Goal: Task Accomplishment & Management: Complete application form

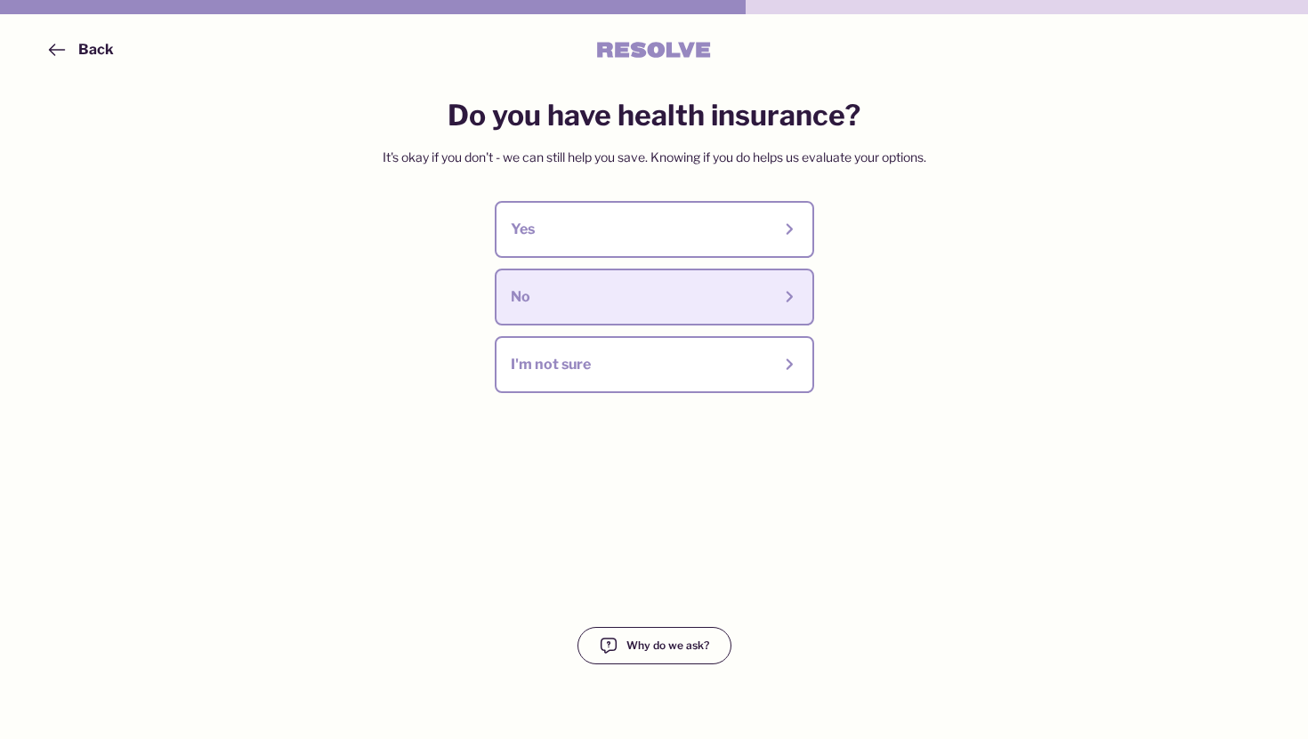
click at [668, 278] on button "No" at bounding box center [654, 297] width 319 height 57
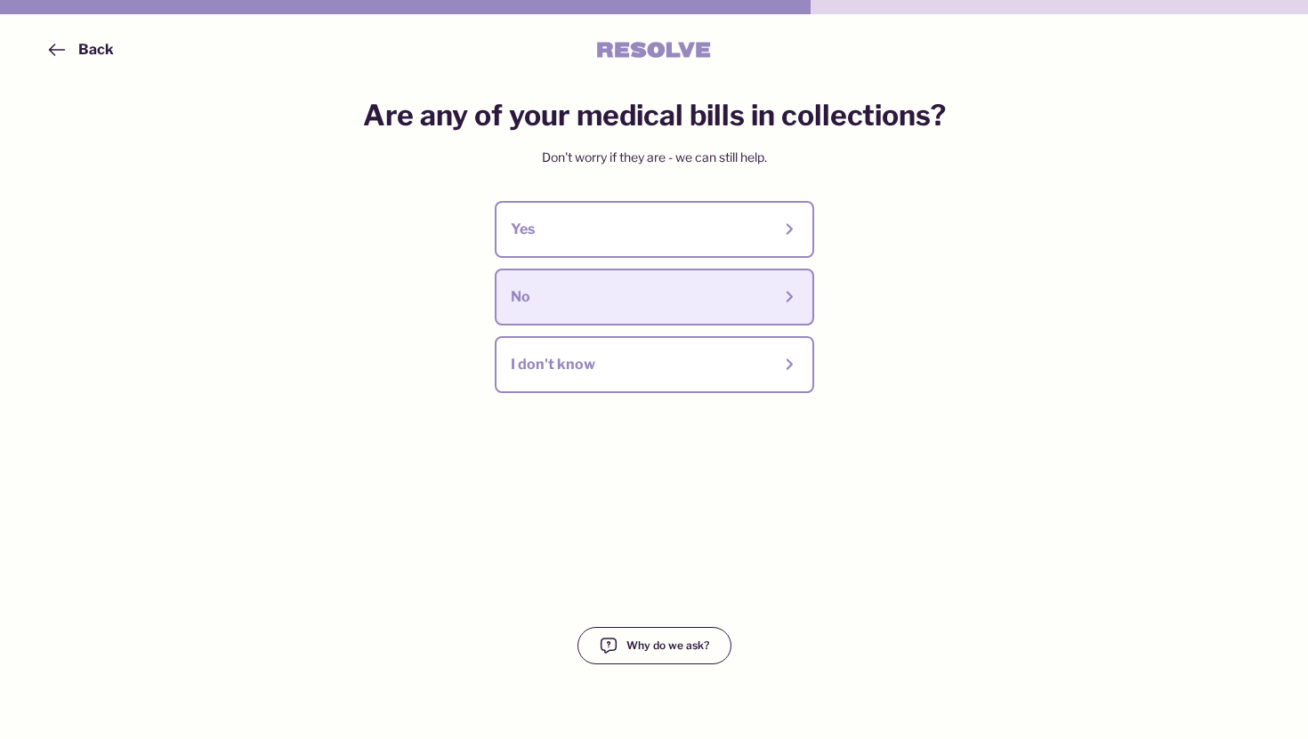
click at [692, 280] on button "No" at bounding box center [654, 297] width 319 height 57
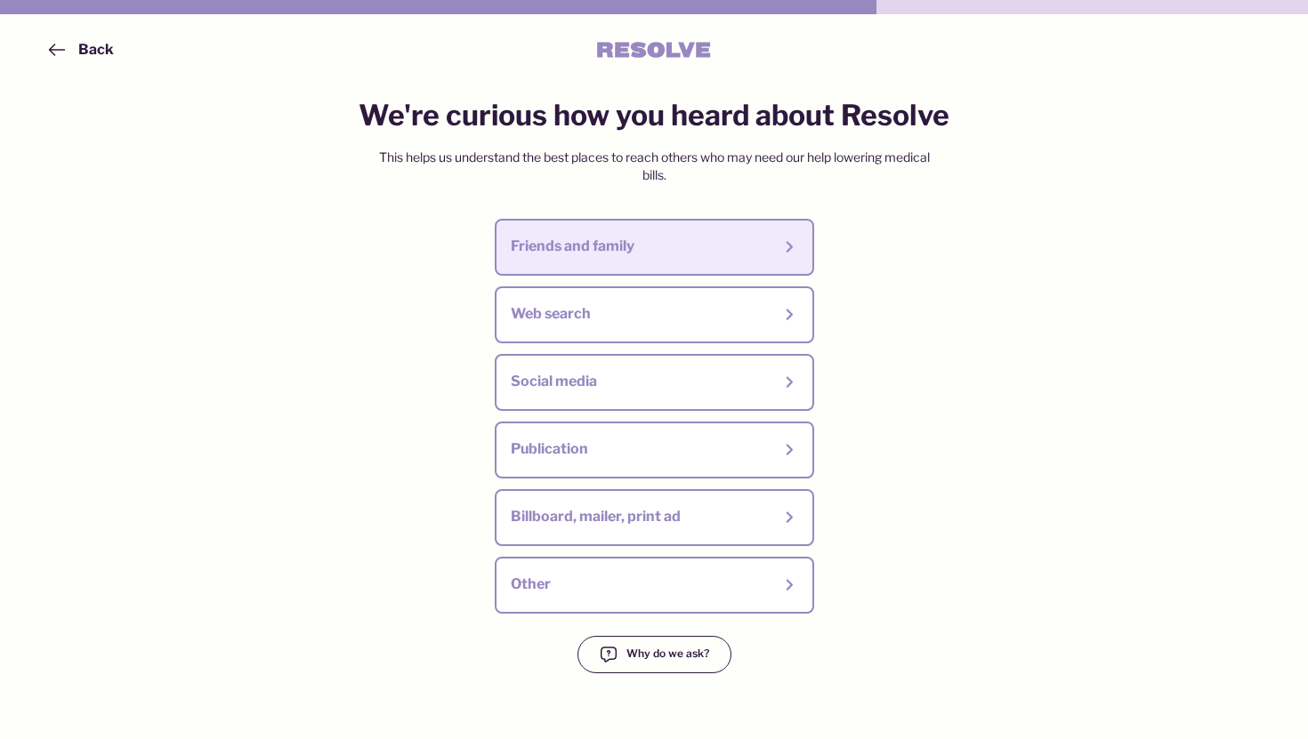
click at [681, 253] on div "Friends and family" at bounding box center [641, 247] width 261 height 20
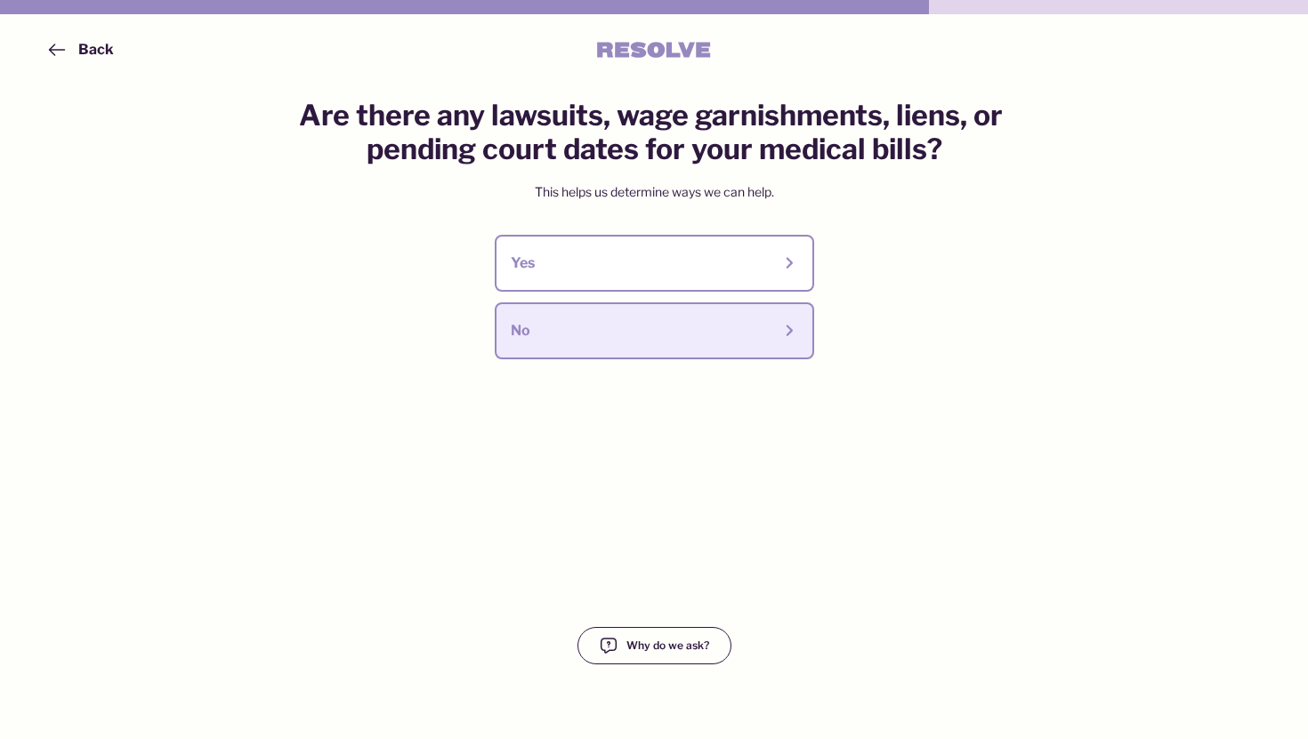
click at [687, 327] on div "No" at bounding box center [641, 331] width 261 height 20
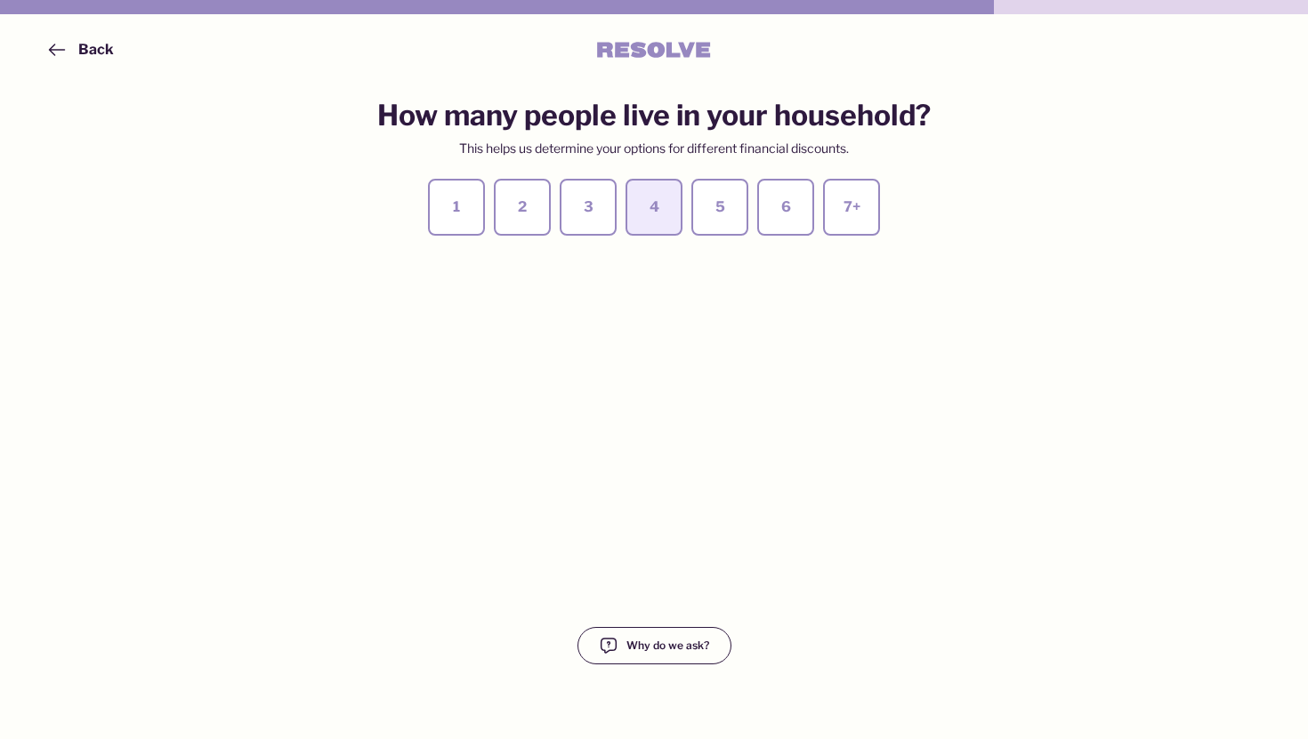
click at [649, 212] on div "4" at bounding box center [653, 208] width 25 height 20
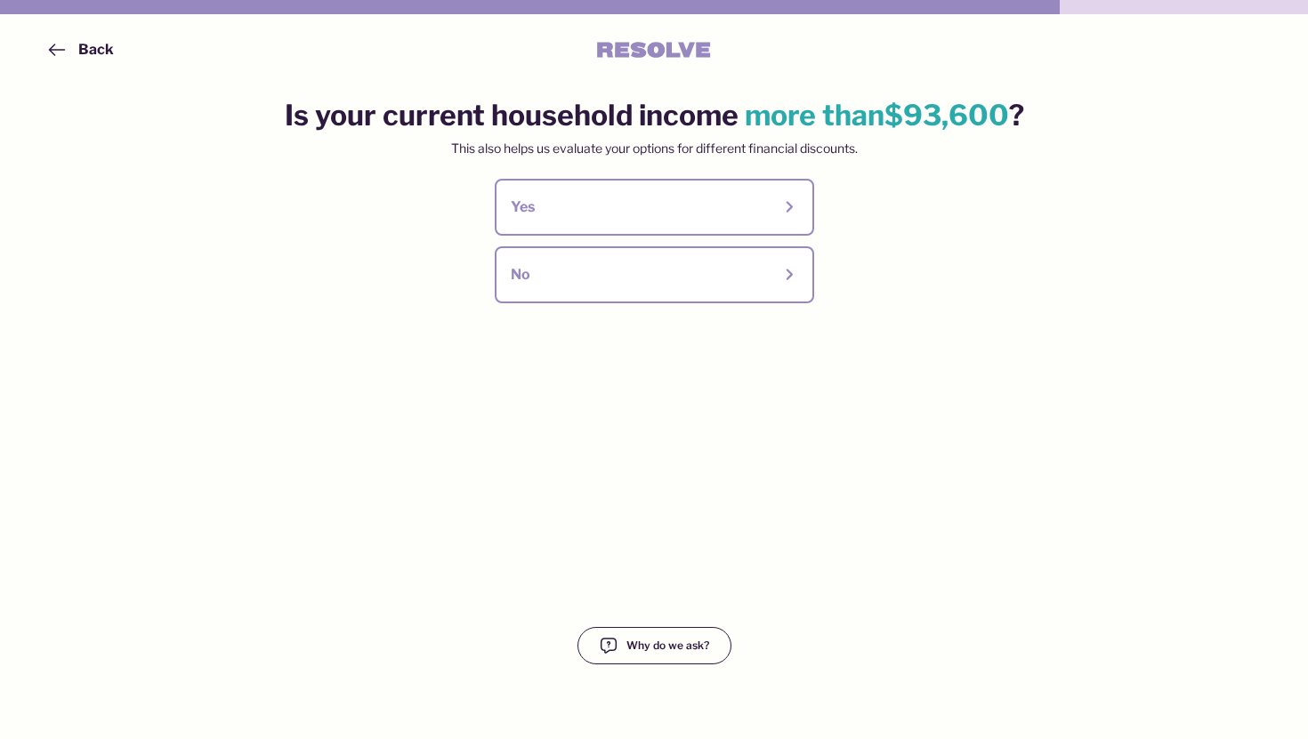
drag, startPoint x: 667, startPoint y: 278, endPoint x: 682, endPoint y: 412, distance: 134.3
click at [682, 412] on div "Is your current household income more than $93,600 ? This also helps us evaluat…" at bounding box center [654, 382] width 739 height 566
click at [660, 240] on div "Yes No" at bounding box center [654, 241] width 676 height 125
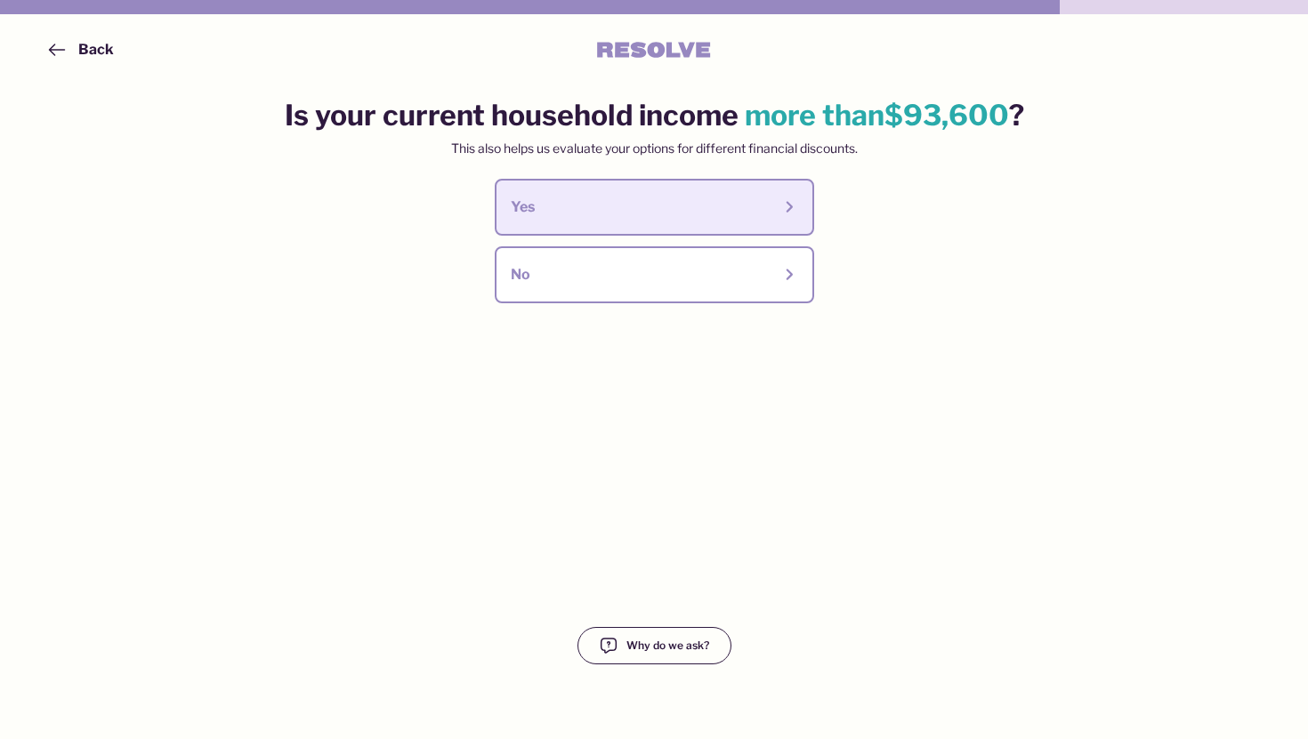
click at [660, 220] on button "Yes" at bounding box center [654, 207] width 319 height 57
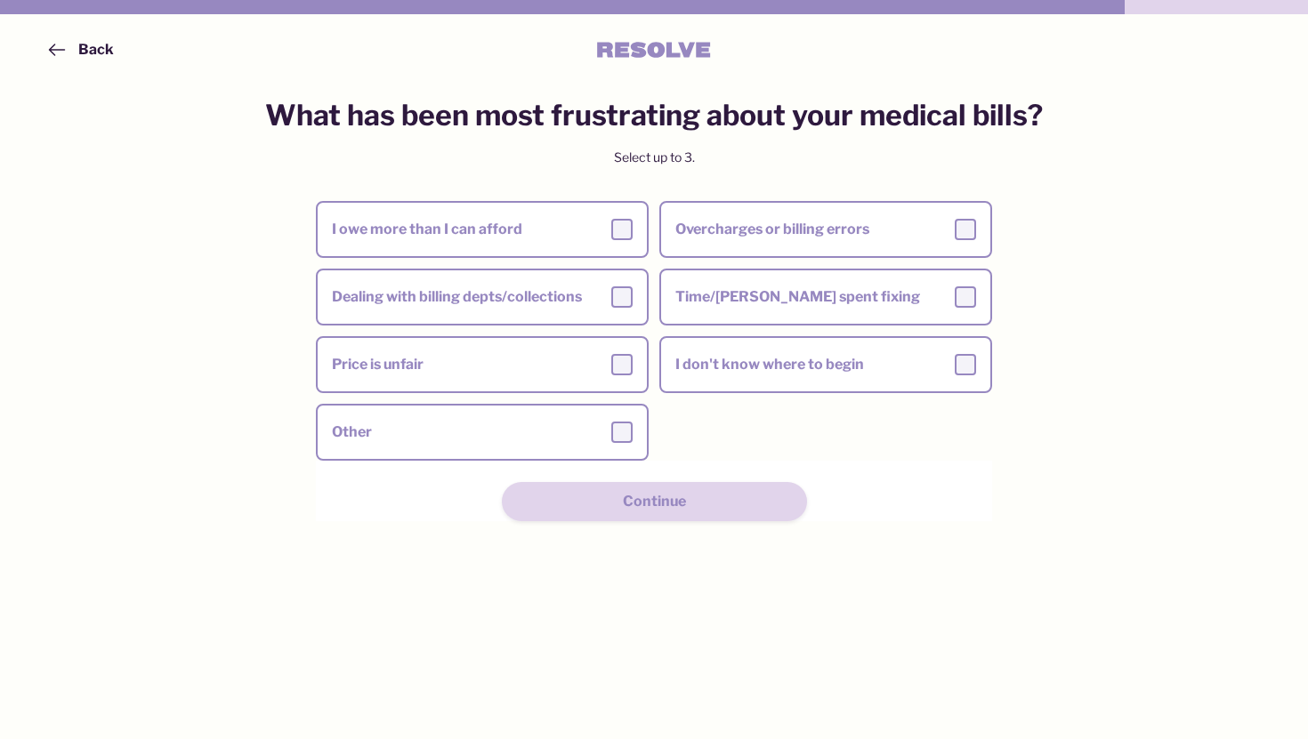
click at [661, 220] on label "Overcharges or billing errors" at bounding box center [825, 230] width 329 height 50
click at [0, 0] on input "Overcharges or billing errors" at bounding box center [0, 0] width 0 height 0
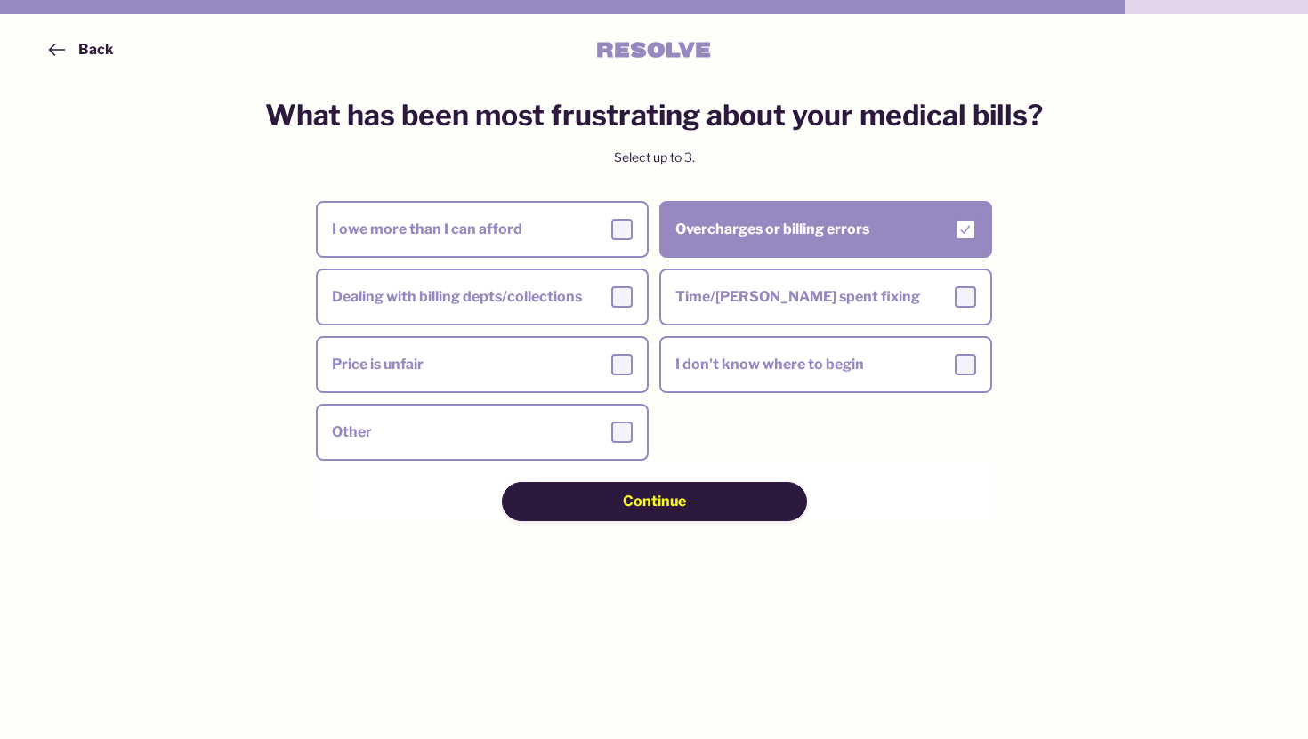
click at [682, 496] on span "Continue" at bounding box center [654, 502] width 63 height 20
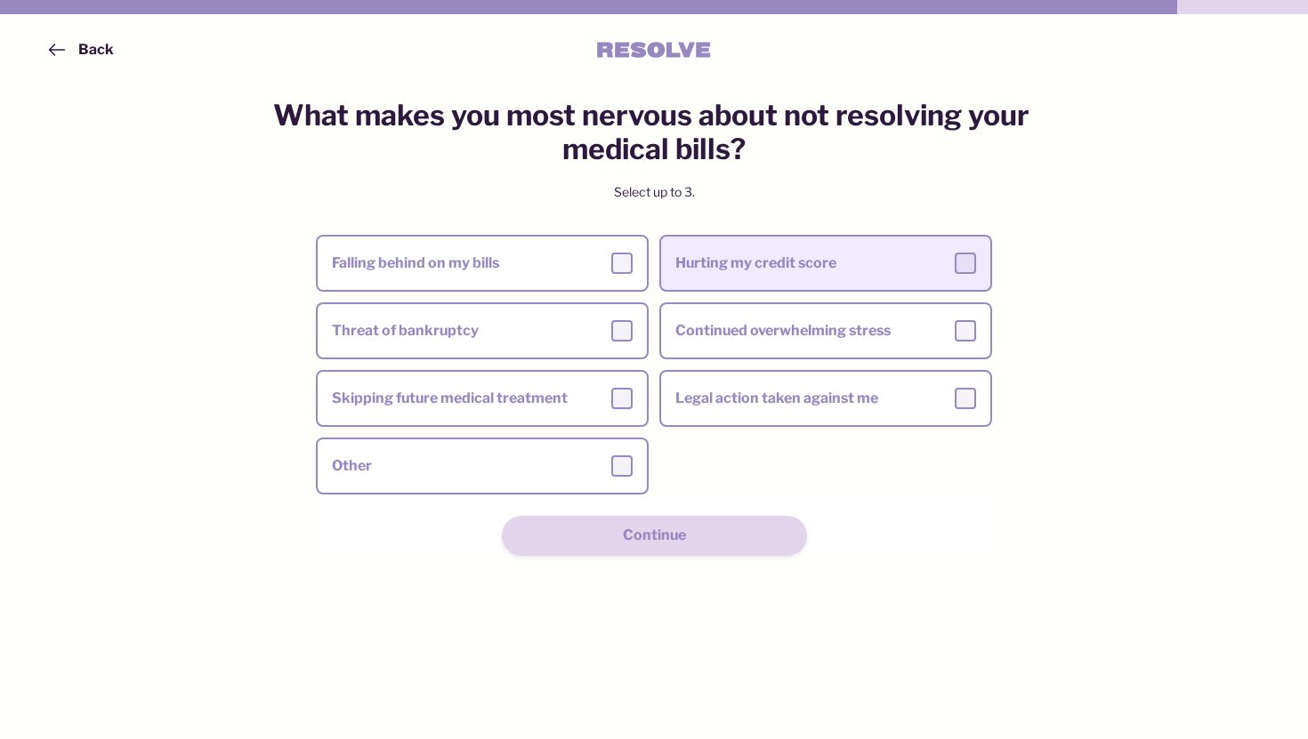
click at [693, 264] on div "Hurting my credit score" at bounding box center [825, 263] width 301 height 21
click at [0, 0] on input "Hurting my credit score" at bounding box center [0, 0] width 0 height 0
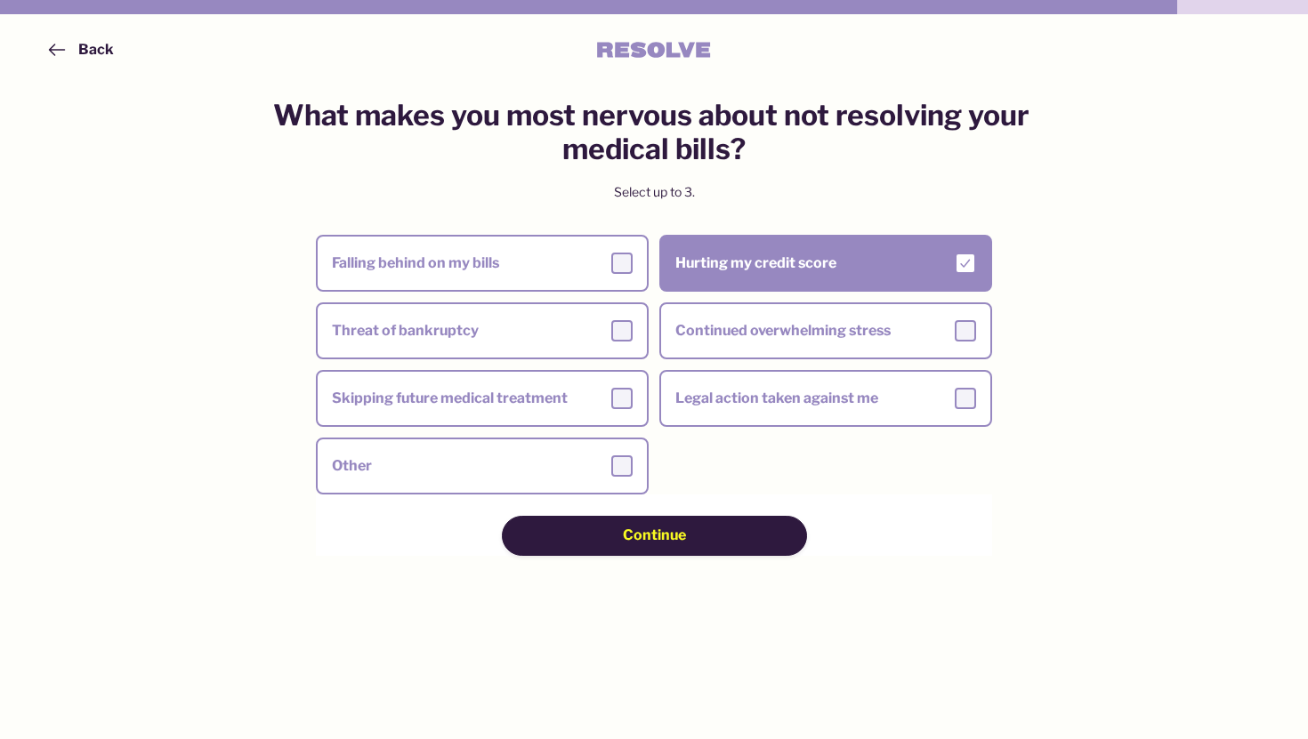
click at [685, 541] on div "Continue" at bounding box center [654, 536] width 179 height 20
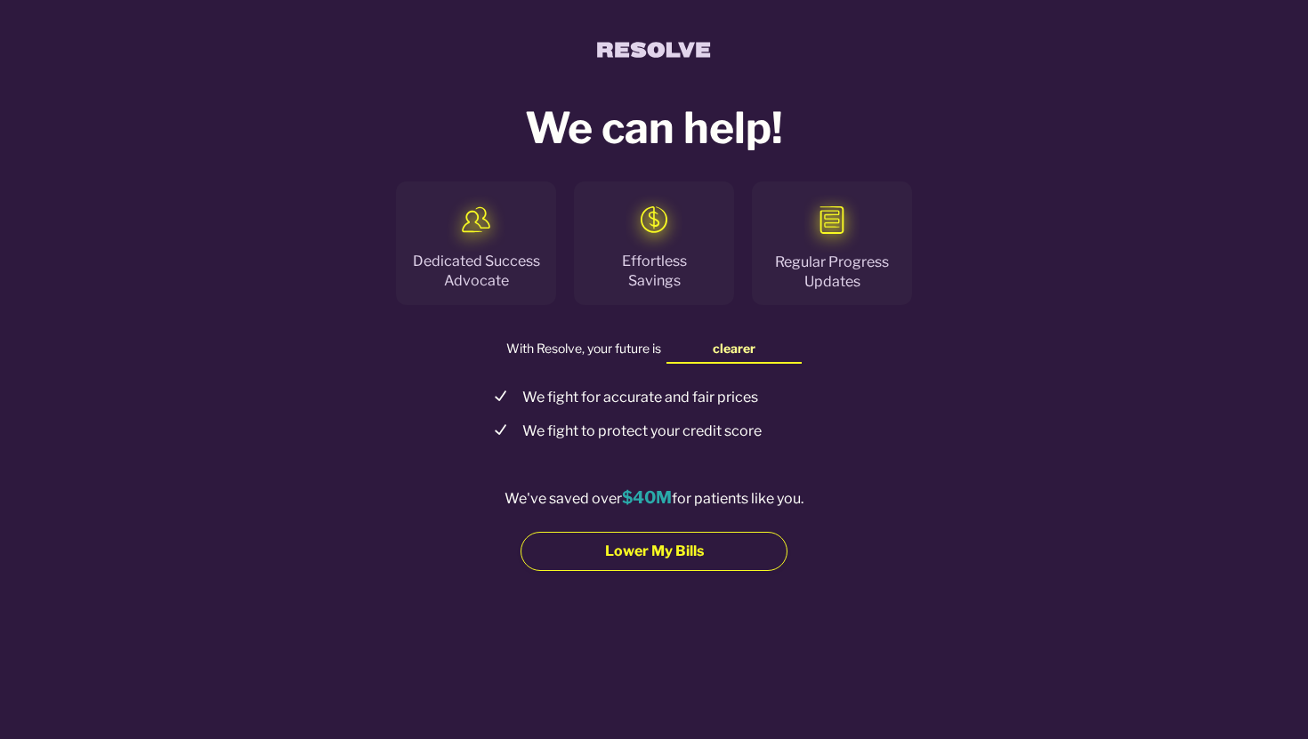
click at [684, 547] on span "Lower My Bills" at bounding box center [654, 552] width 99 height 20
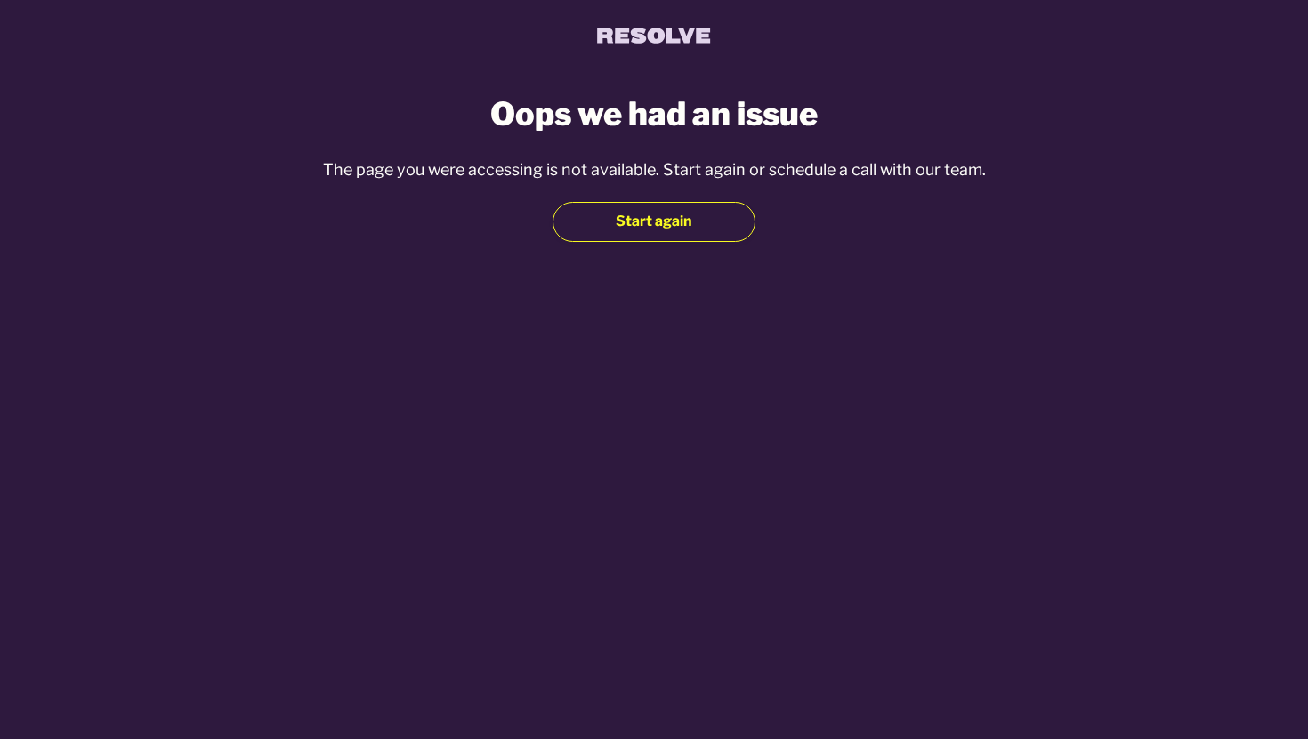
click at [672, 222] on span "Start again" at bounding box center [654, 222] width 77 height 20
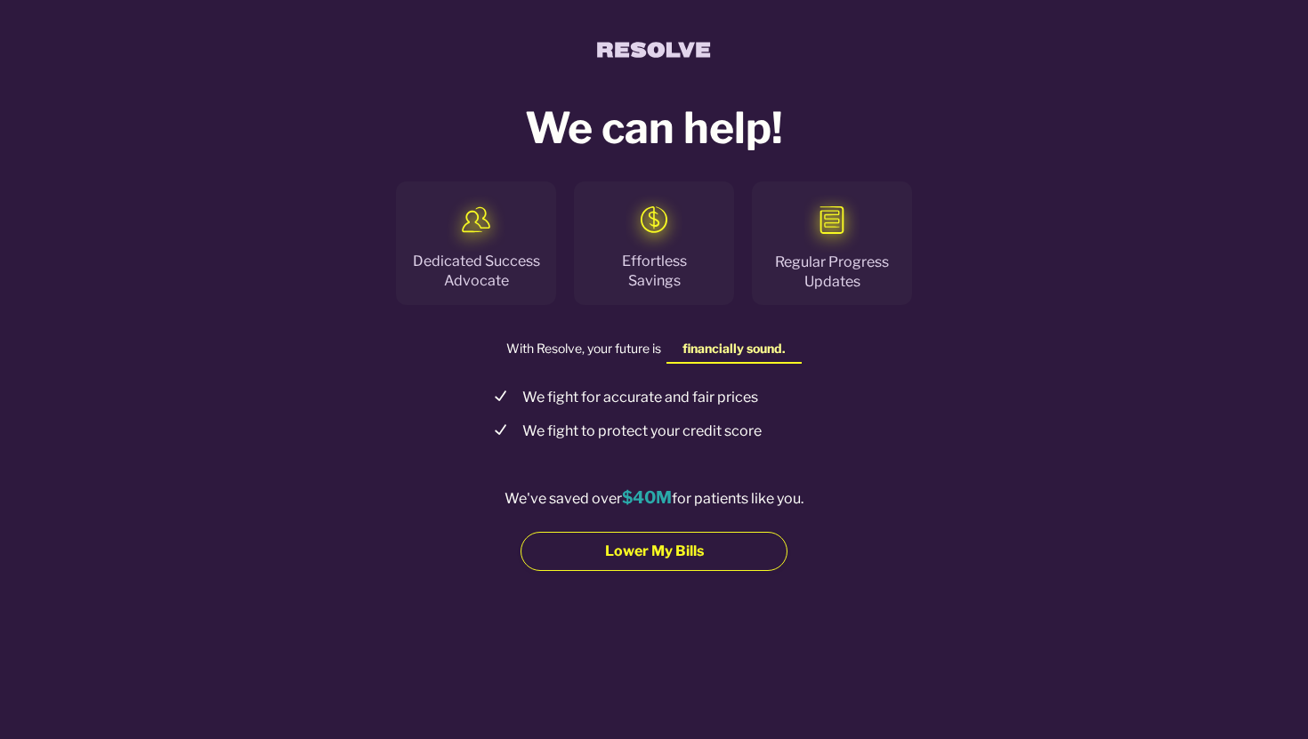
click at [666, 561] on span "Lower My Bills" at bounding box center [654, 552] width 99 height 20
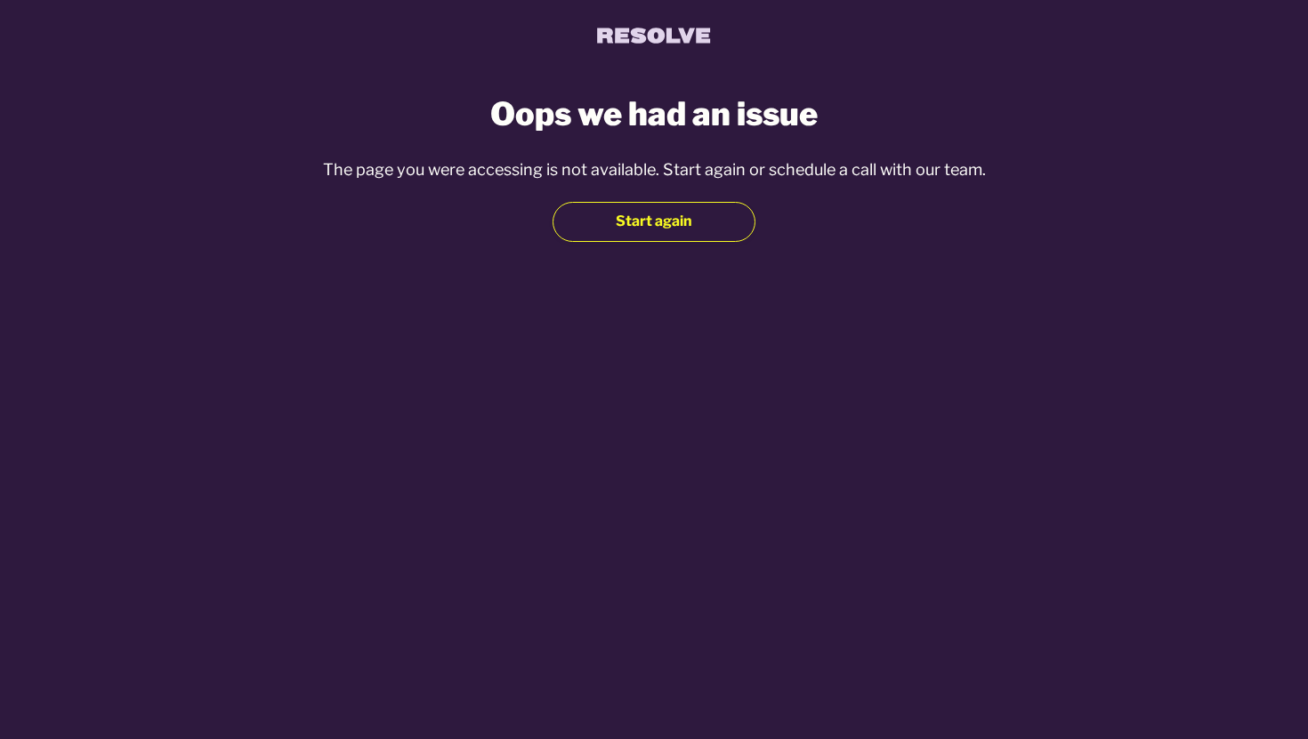
click at [684, 240] on button "Start again" at bounding box center [653, 221] width 203 height 39
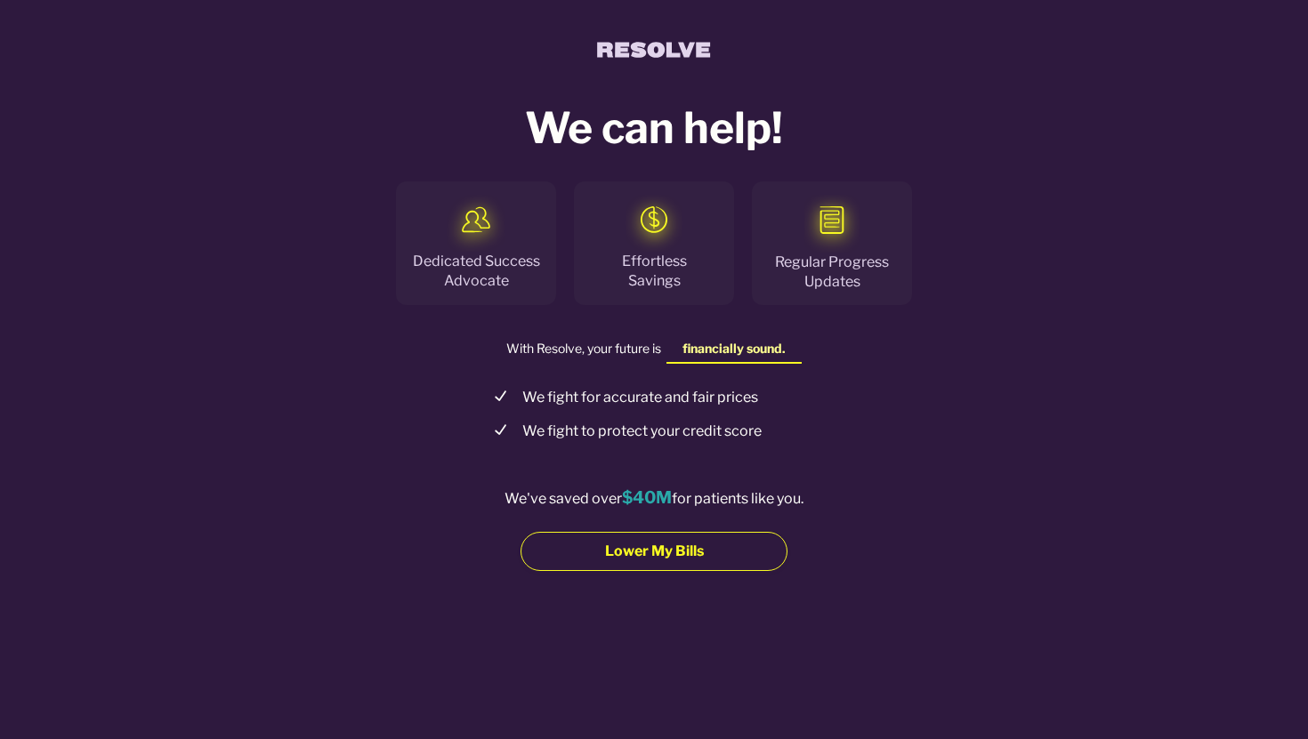
click at [652, 558] on span "Lower My Bills" at bounding box center [654, 552] width 99 height 20
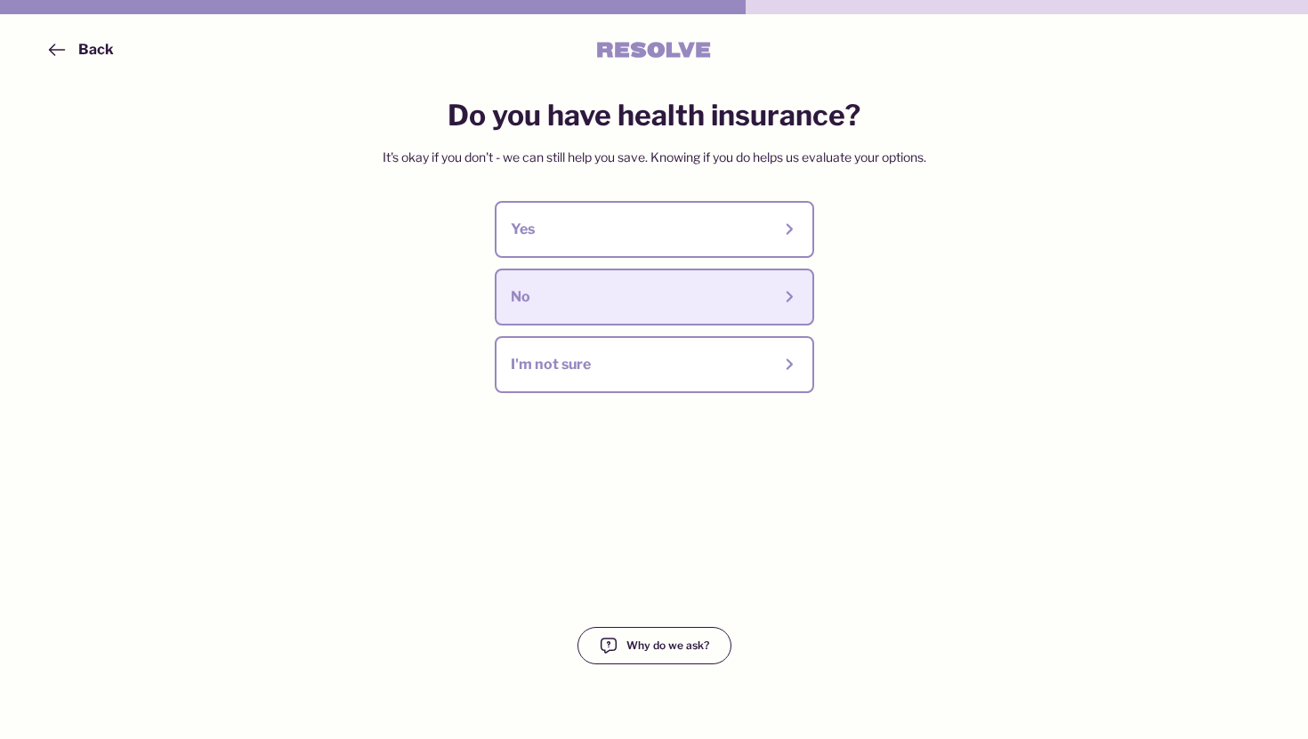
click at [576, 288] on div "No" at bounding box center [641, 297] width 261 height 20
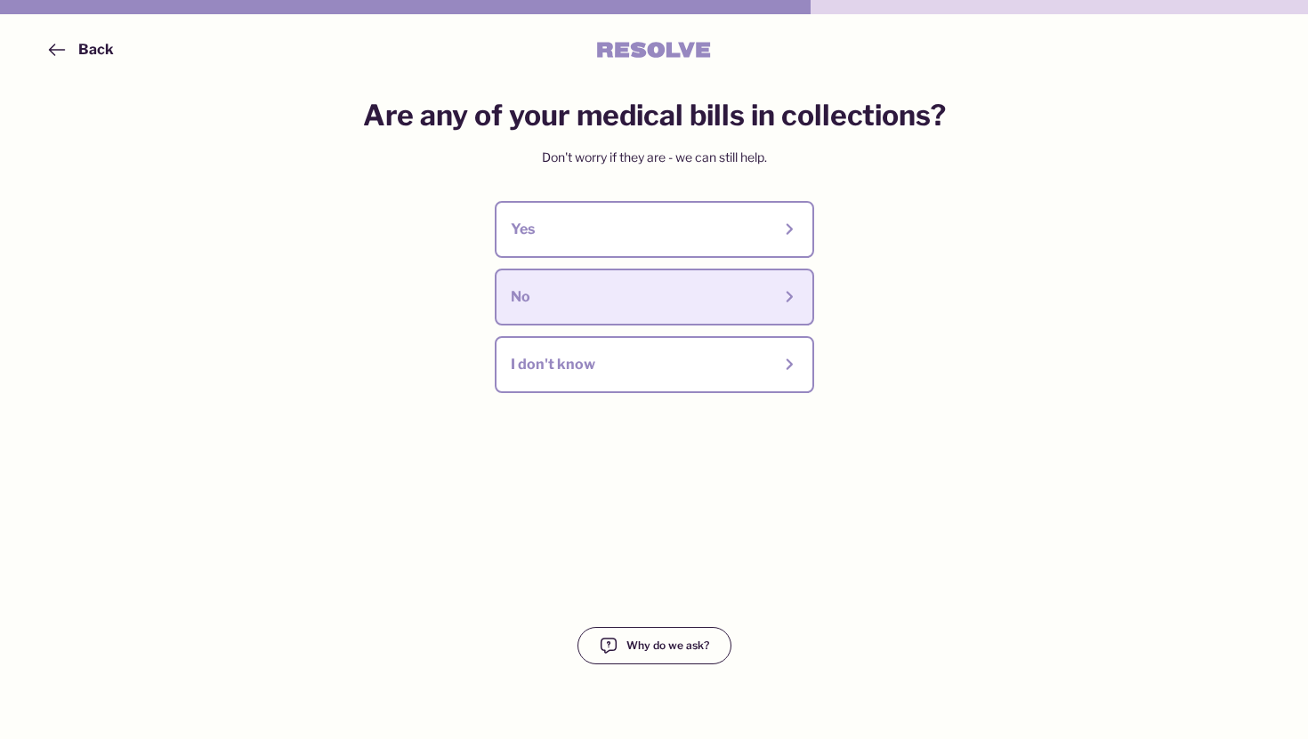
click at [582, 287] on div "No" at bounding box center [654, 297] width 287 height 25
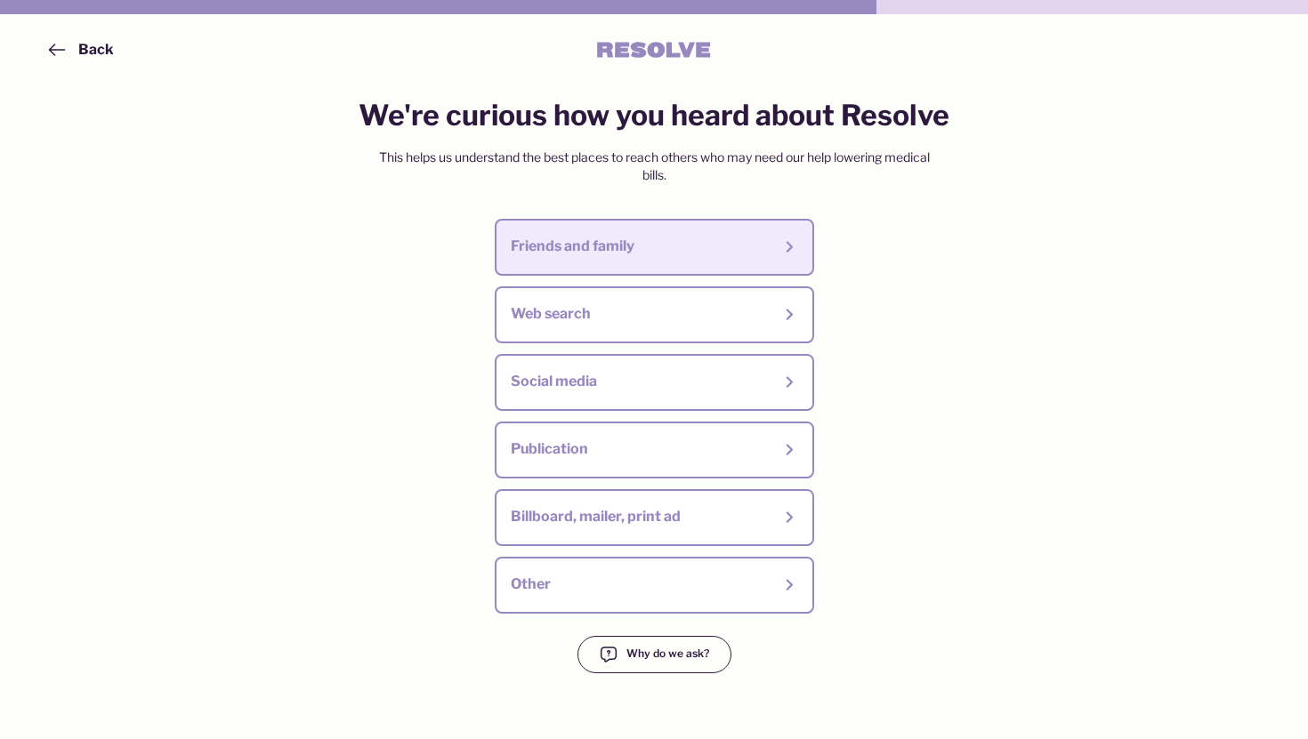
click at [574, 239] on div "Friends and family" at bounding box center [641, 247] width 261 height 20
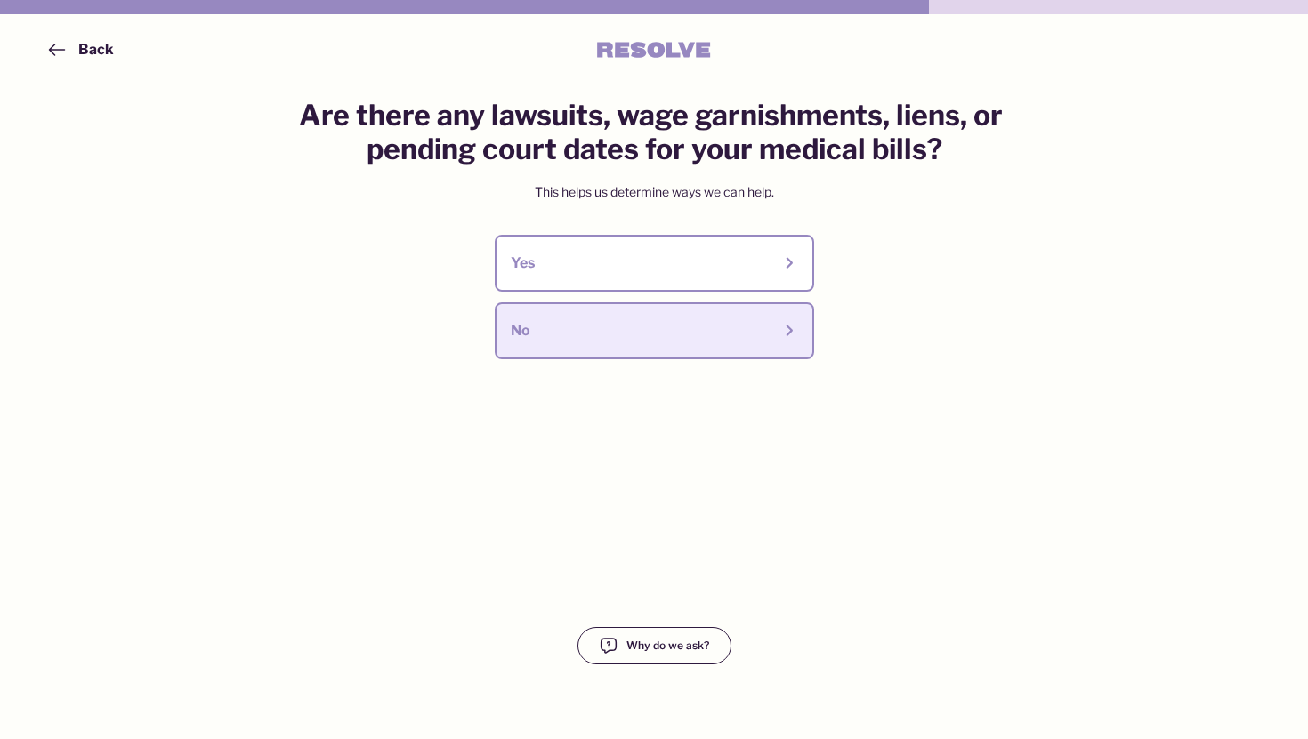
click at [600, 327] on div "No" at bounding box center [641, 331] width 261 height 20
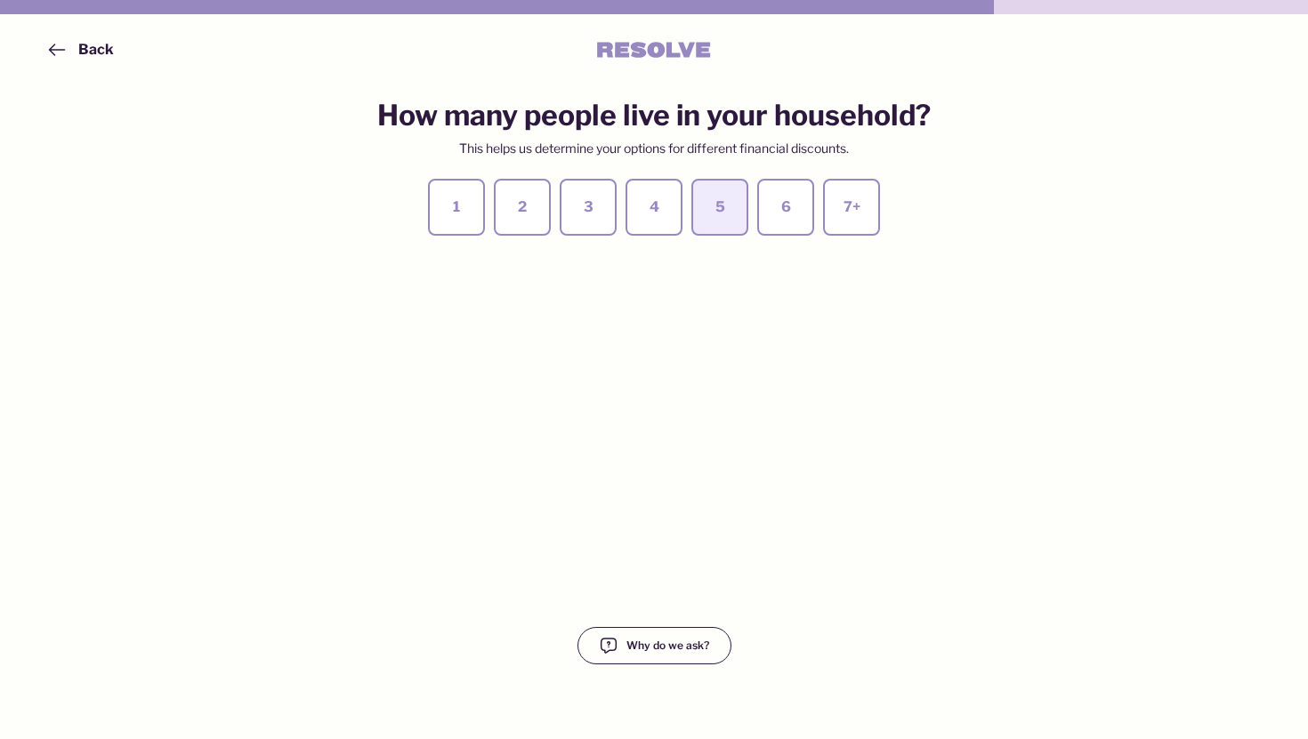
click at [708, 207] on div "5" at bounding box center [719, 208] width 25 height 20
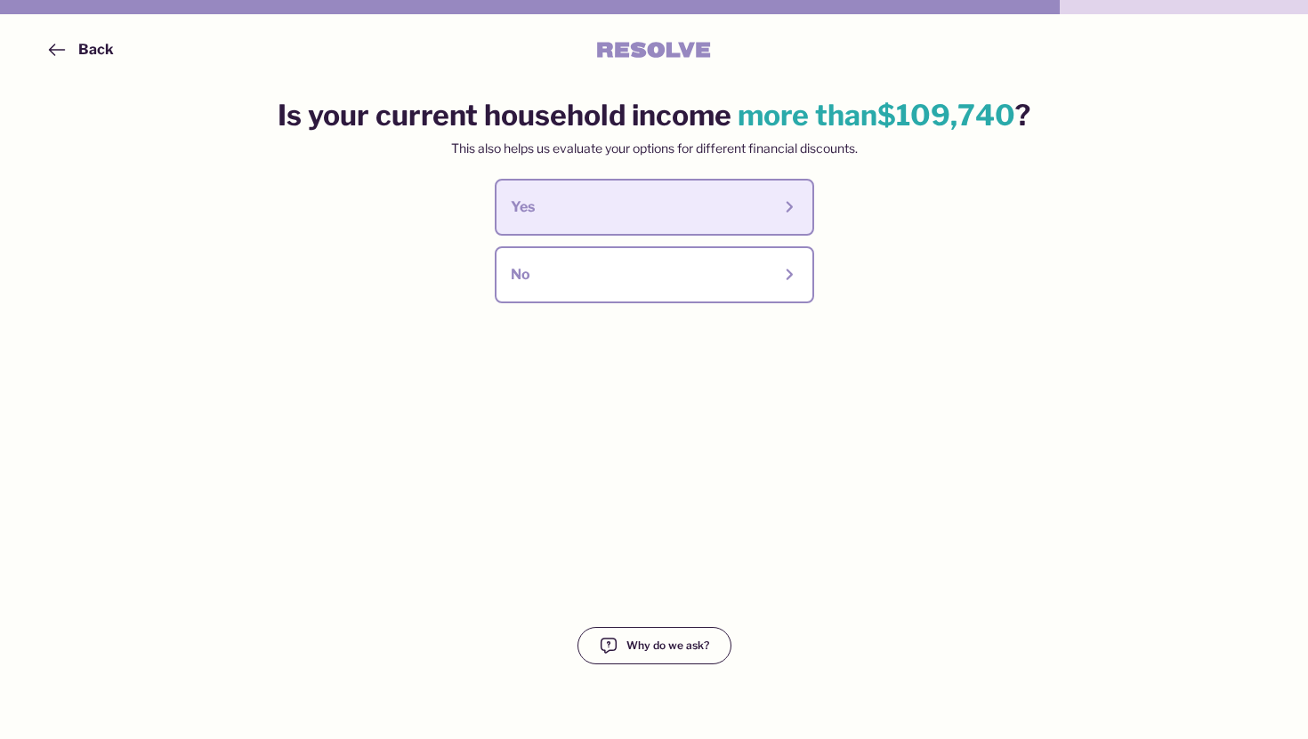
click at [560, 225] on button "Yes" at bounding box center [654, 207] width 319 height 57
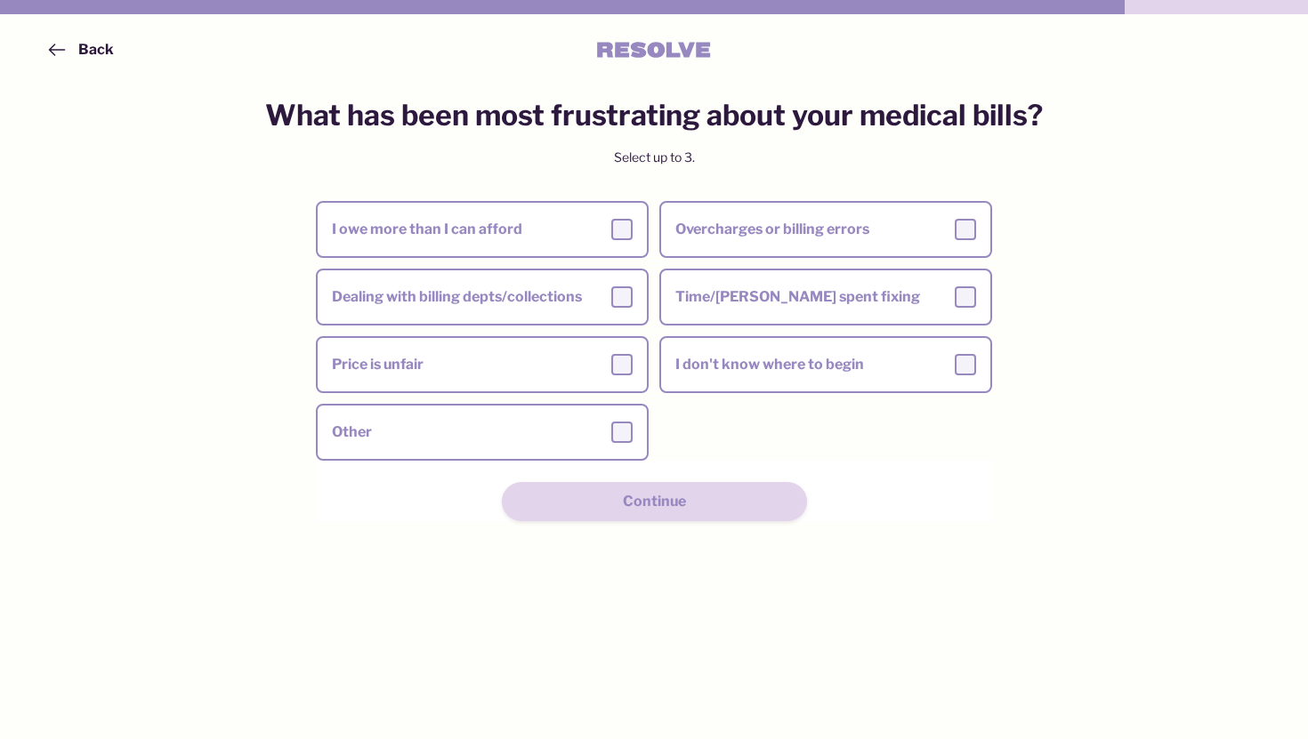
click at [560, 225] on div "I owe more than I can afford" at bounding box center [482, 229] width 301 height 21
click at [0, 0] on input "I owe more than I can afford" at bounding box center [0, 0] width 0 height 0
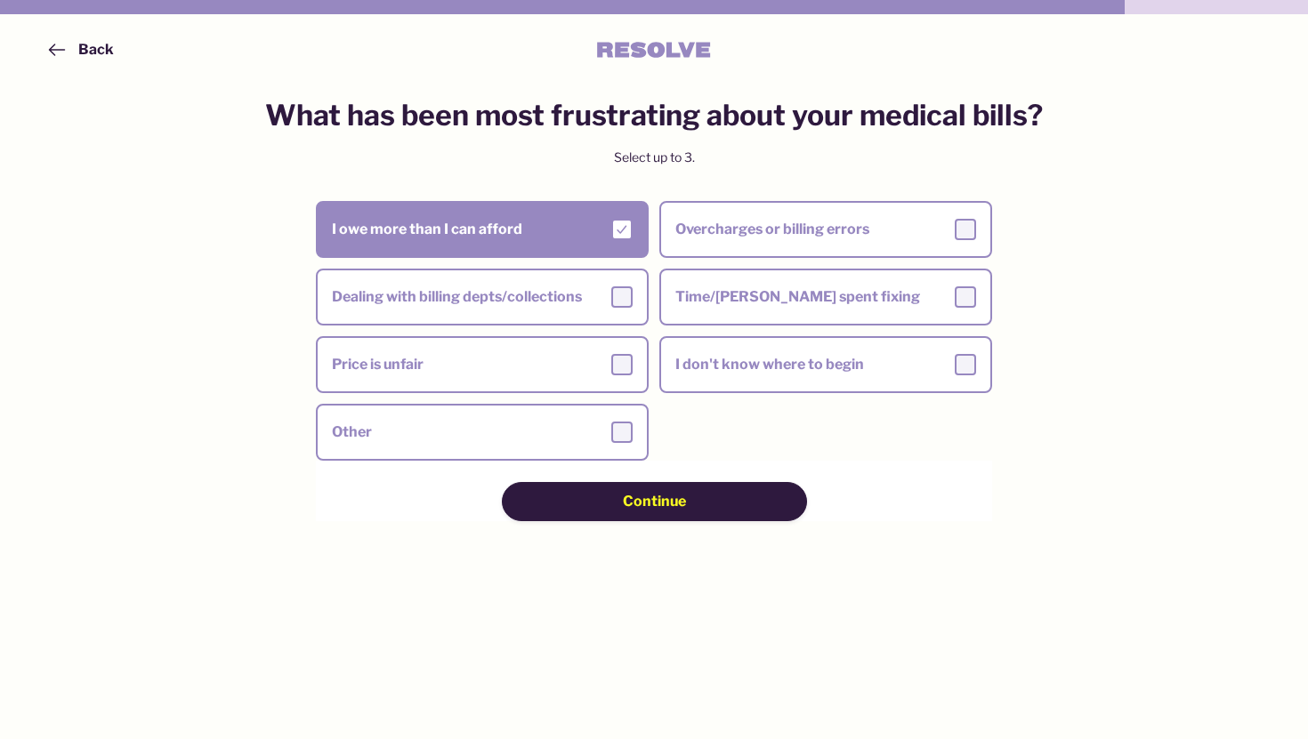
click at [619, 504] on div "Continue" at bounding box center [654, 502] width 179 height 20
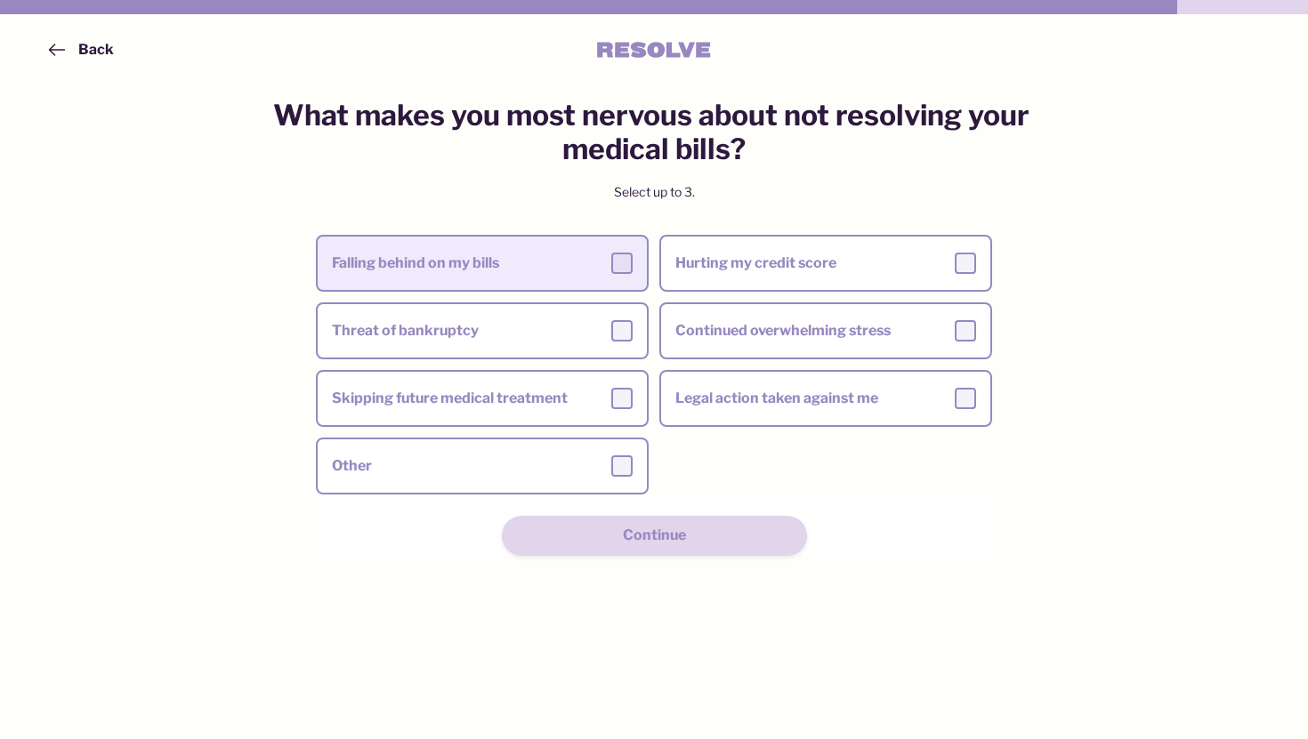
click at [548, 270] on div "Falling behind on my bills" at bounding box center [482, 263] width 301 height 21
click at [0, 0] on input "Falling behind on my bills" at bounding box center [0, 0] width 0 height 0
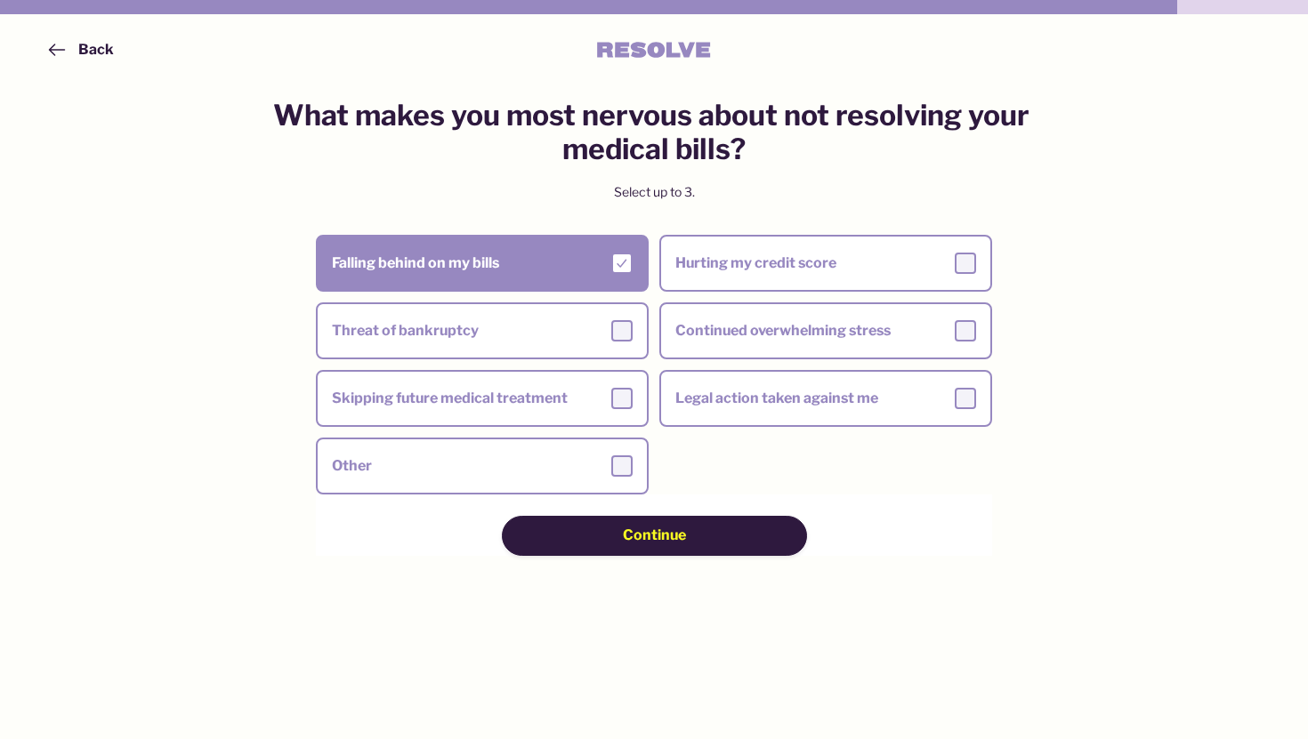
click at [675, 529] on span "Continue" at bounding box center [654, 536] width 63 height 20
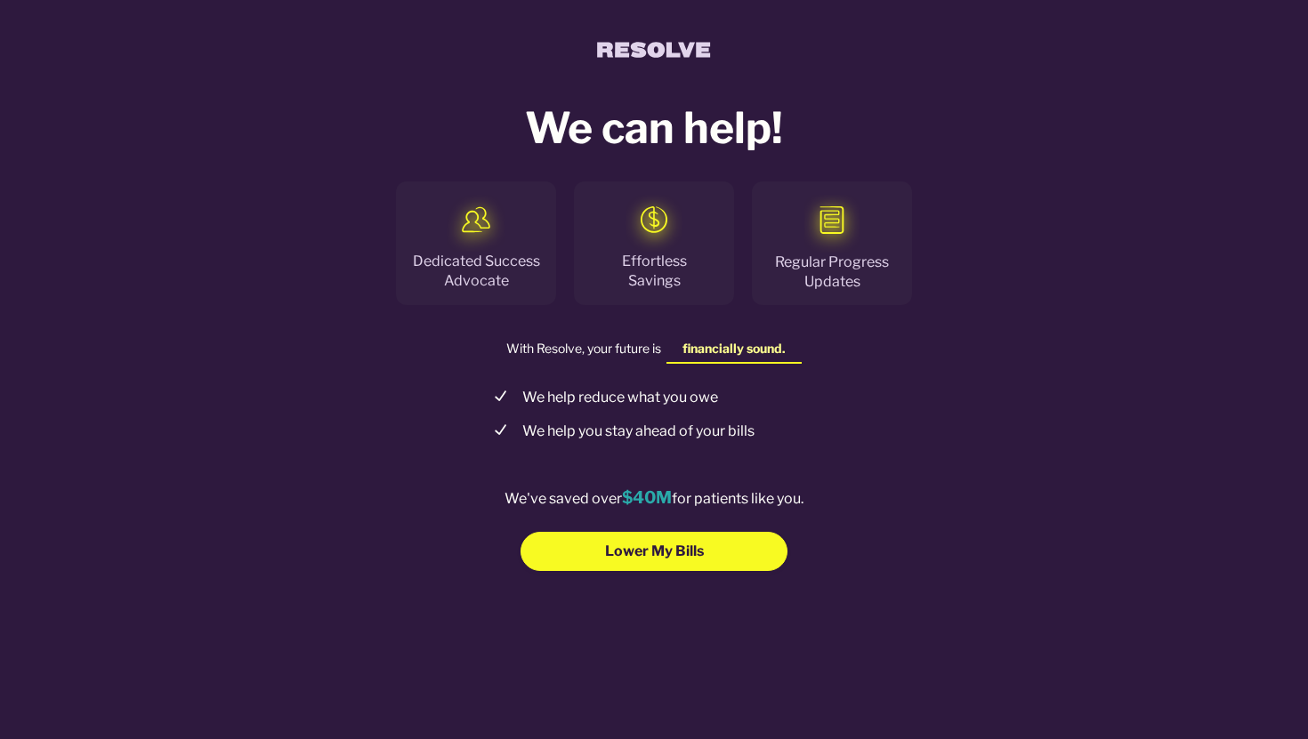
click at [693, 576] on div "We can help! Dedicated Success Advocate Effortless Savings Regular Progress Upd…" at bounding box center [654, 346] width 868 height 494
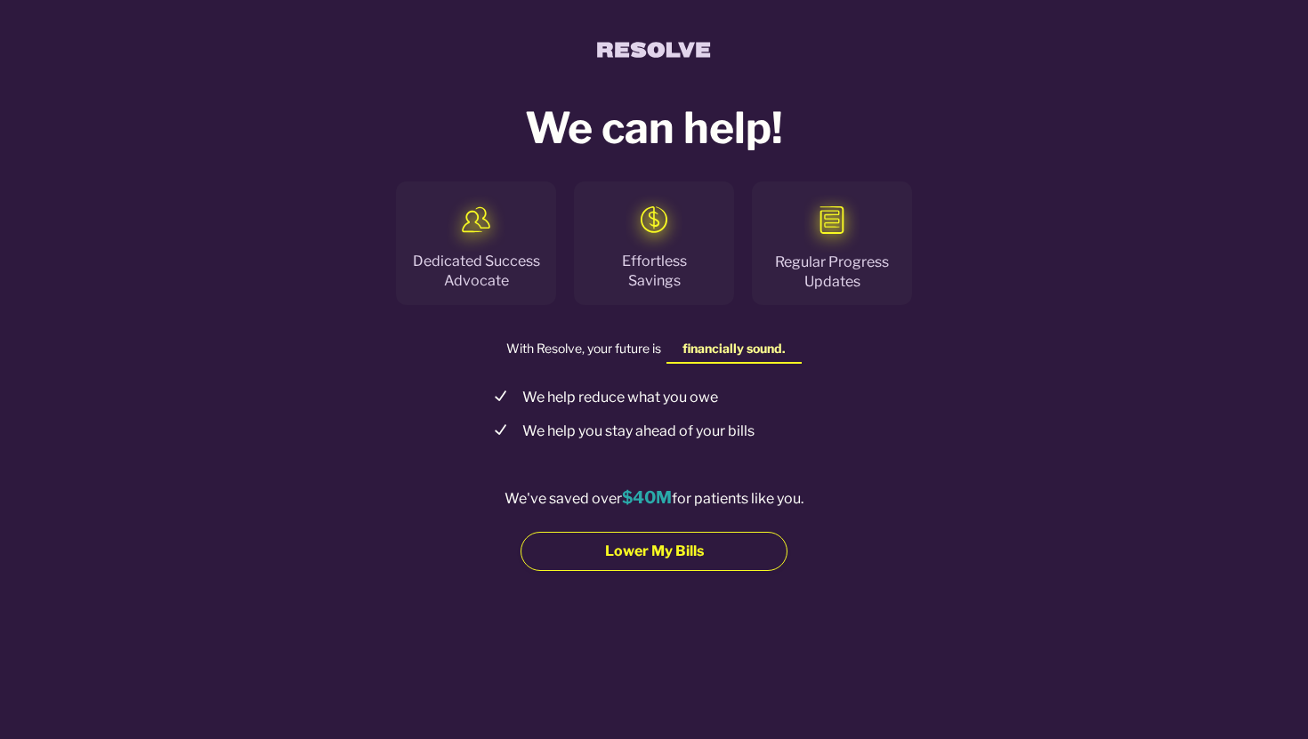
click at [693, 556] on span "Lower My Bills" at bounding box center [654, 552] width 99 height 20
